Goal: Task Accomplishment & Management: Use online tool/utility

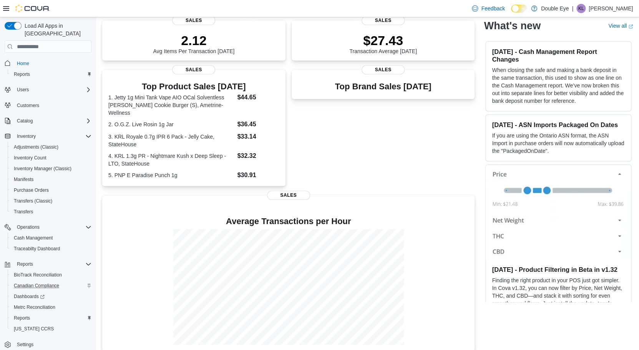
scroll to position [3, 0]
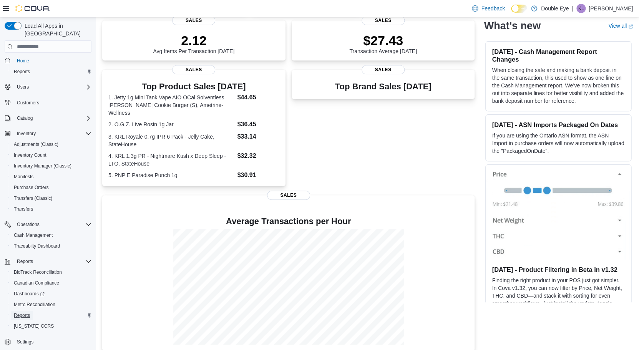
click at [22, 312] on span "Reports" at bounding box center [22, 315] width 16 height 6
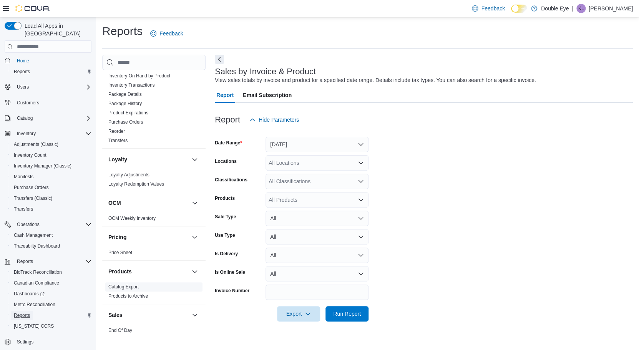
scroll to position [476, 0]
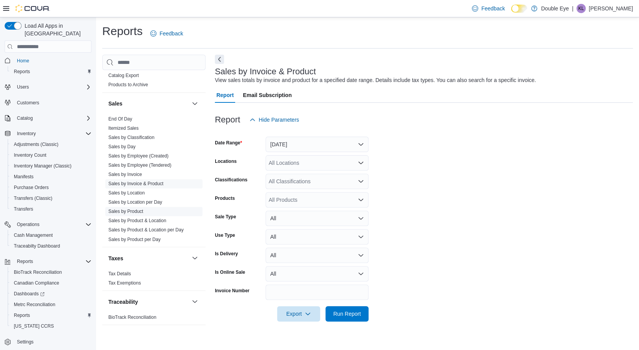
click at [128, 209] on link "Sales by Product" at bounding box center [125, 210] width 35 height 5
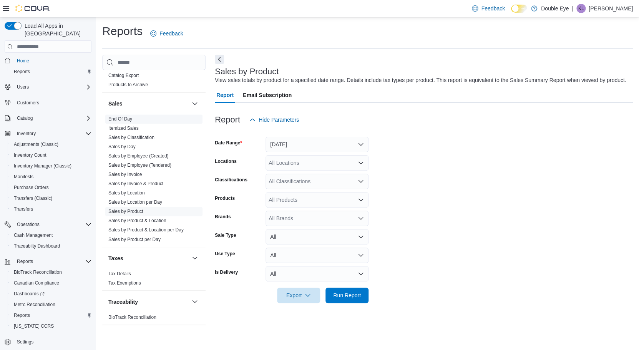
click at [119, 118] on link "End Of Day" at bounding box center [120, 118] width 24 height 5
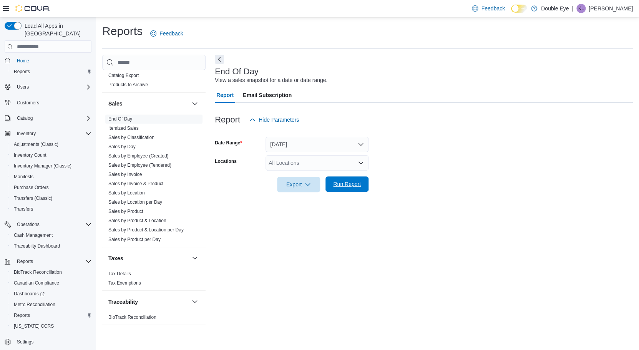
click at [344, 180] on span "Run Report" at bounding box center [347, 183] width 34 height 15
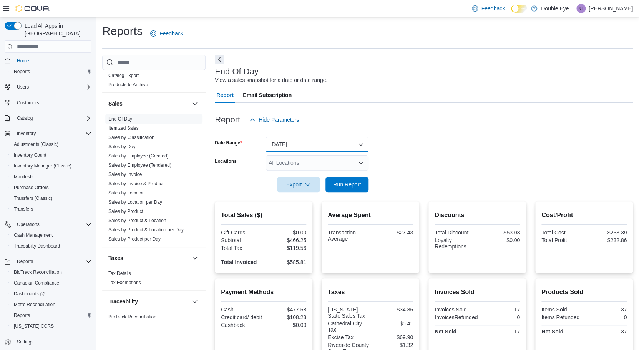
click at [308, 142] on button "[DATE]" at bounding box center [317, 144] width 103 height 15
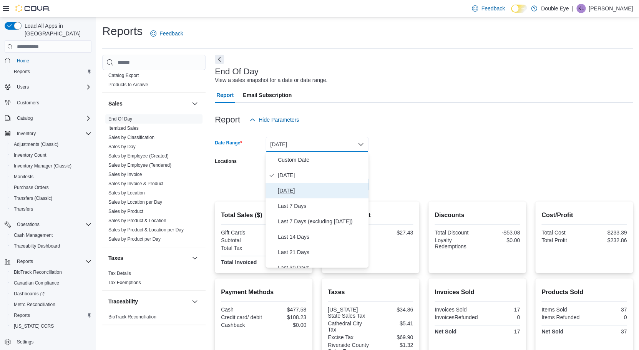
click at [298, 190] on span "[DATE]" at bounding box center [322, 190] width 88 height 9
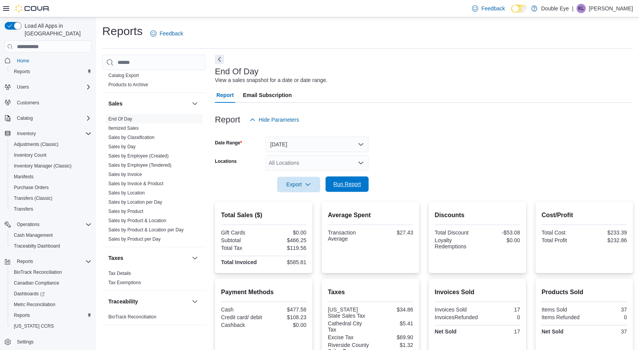
click at [343, 188] on span "Run Report" at bounding box center [347, 183] width 34 height 15
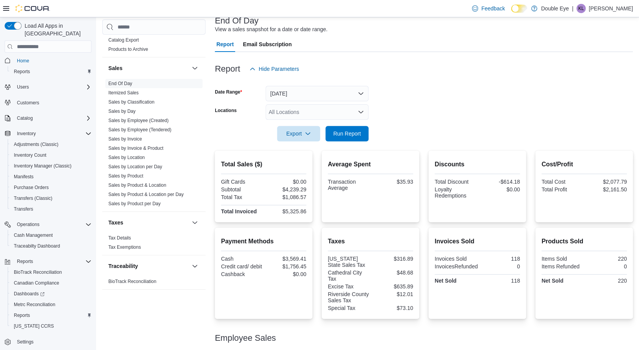
scroll to position [100, 0]
